Goal: Information Seeking & Learning: Find specific fact

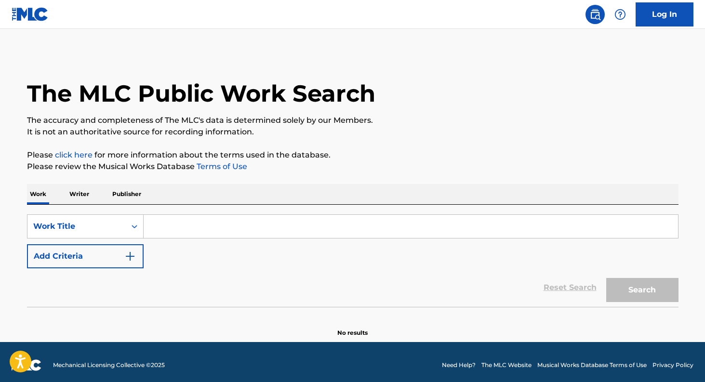
scroll to position [6, 0]
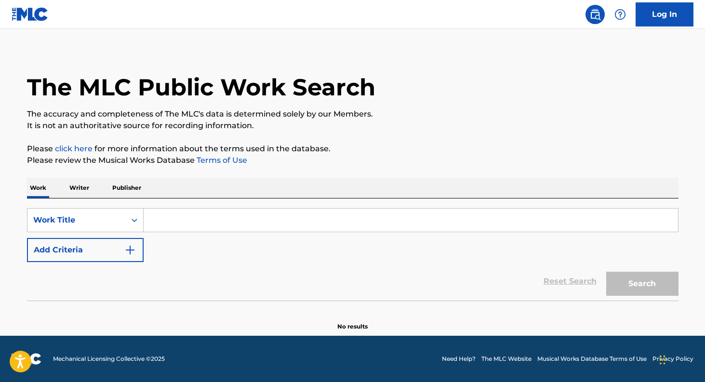
click at [200, 217] on input "Search Form" at bounding box center [411, 220] width 534 height 23
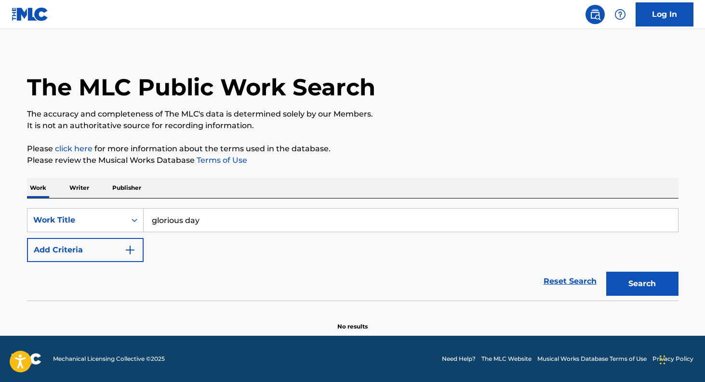
type input "glorious day"
click at [139, 251] on button "Add Criteria" at bounding box center [85, 250] width 117 height 24
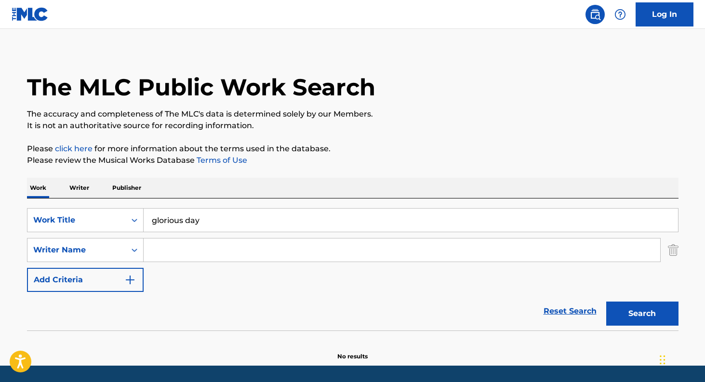
click at [172, 253] on input "Search Form" at bounding box center [402, 250] width 517 height 23
type input "[PERSON_NAME]"
click at [606, 302] on button "Search" at bounding box center [642, 314] width 72 height 24
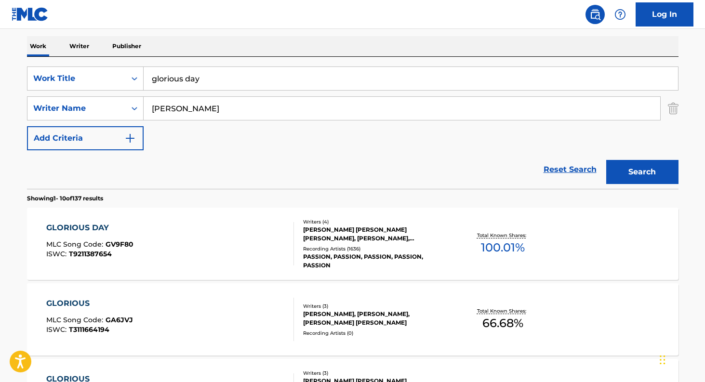
scroll to position [148, 0]
click at [93, 222] on div "GLORIOUS DAY" at bounding box center [89, 228] width 87 height 12
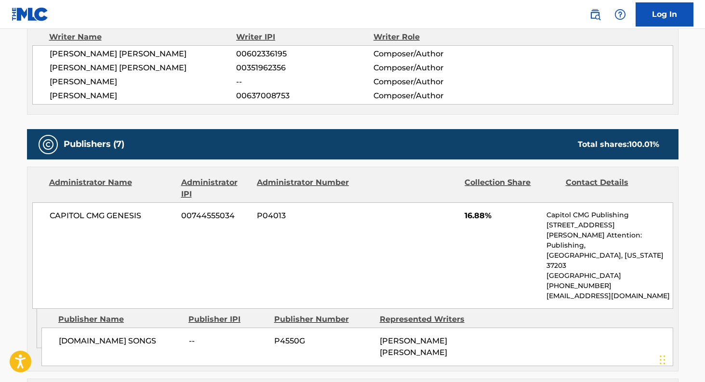
scroll to position [356, 0]
